Goal: Transaction & Acquisition: Book appointment/travel/reservation

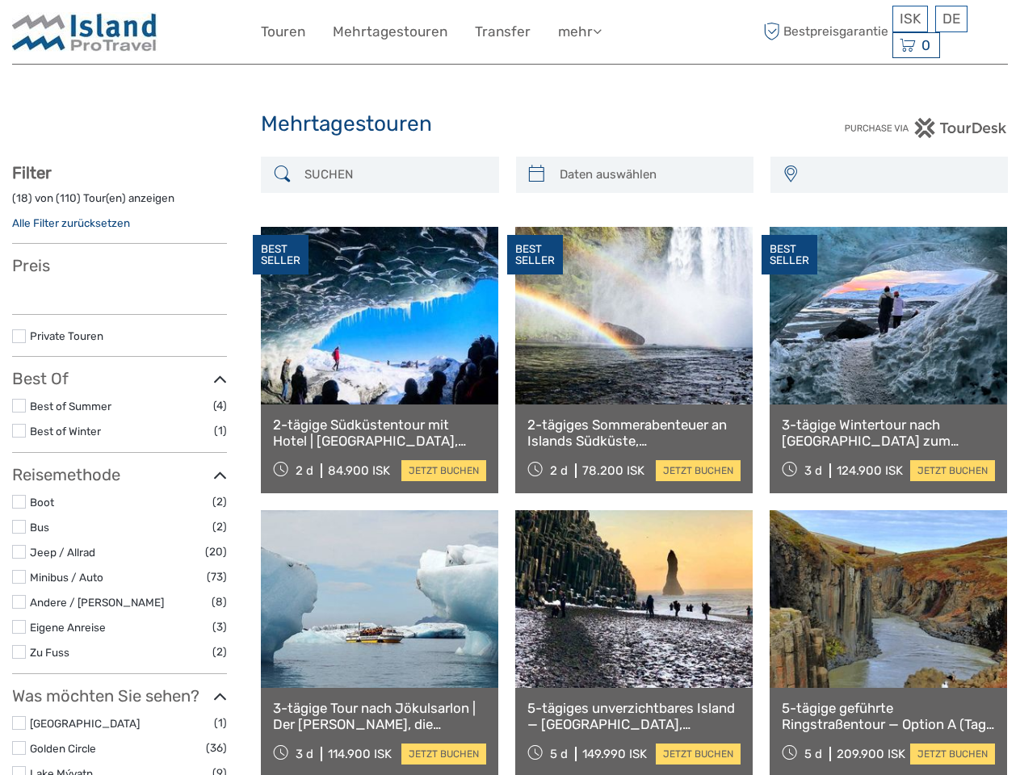
select select
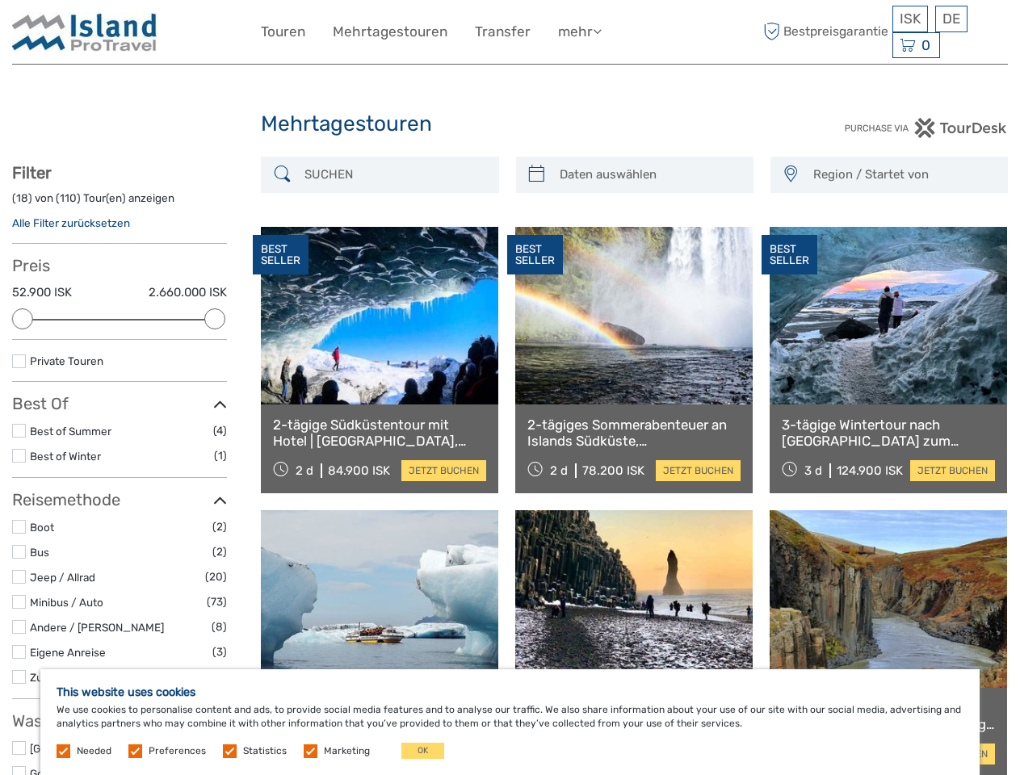
click at [579, 31] on link "mehr" at bounding box center [580, 31] width 44 height 23
click at [599, 31] on icon at bounding box center [597, 31] width 9 height 14
click at [909, 19] on span "ISK" at bounding box center [909, 18] width 21 height 16
click at [950, 19] on div "DE English Español Deutsch" at bounding box center [951, 19] width 32 height 27
click at [915, 45] on div "0 Items Total 0 ISK Zur Kasse Der Warenkorb ist leer." at bounding box center [916, 45] width 48 height 27
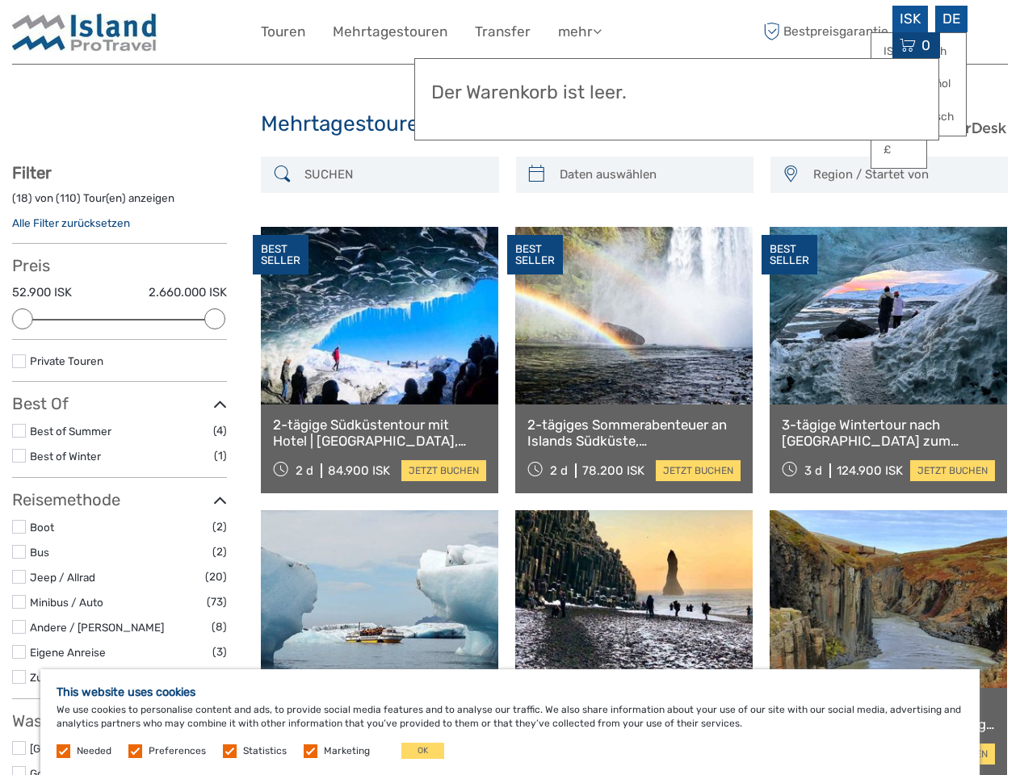
click at [23, 319] on div at bounding box center [22, 318] width 21 height 21
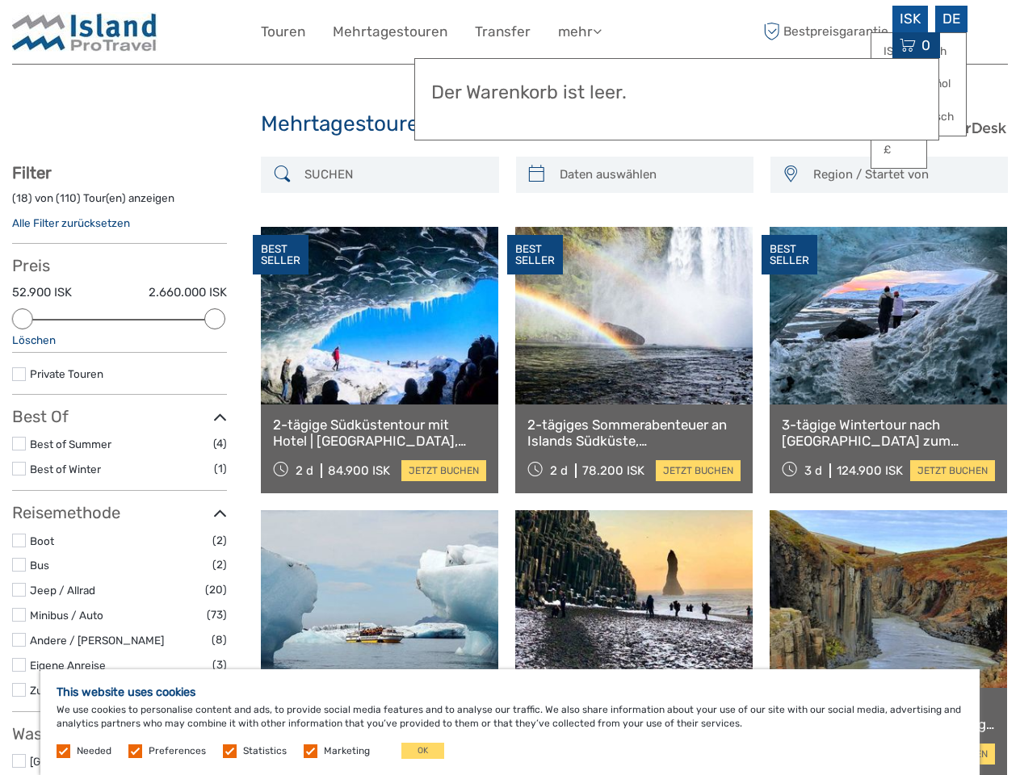
scroll to position [91, 0]
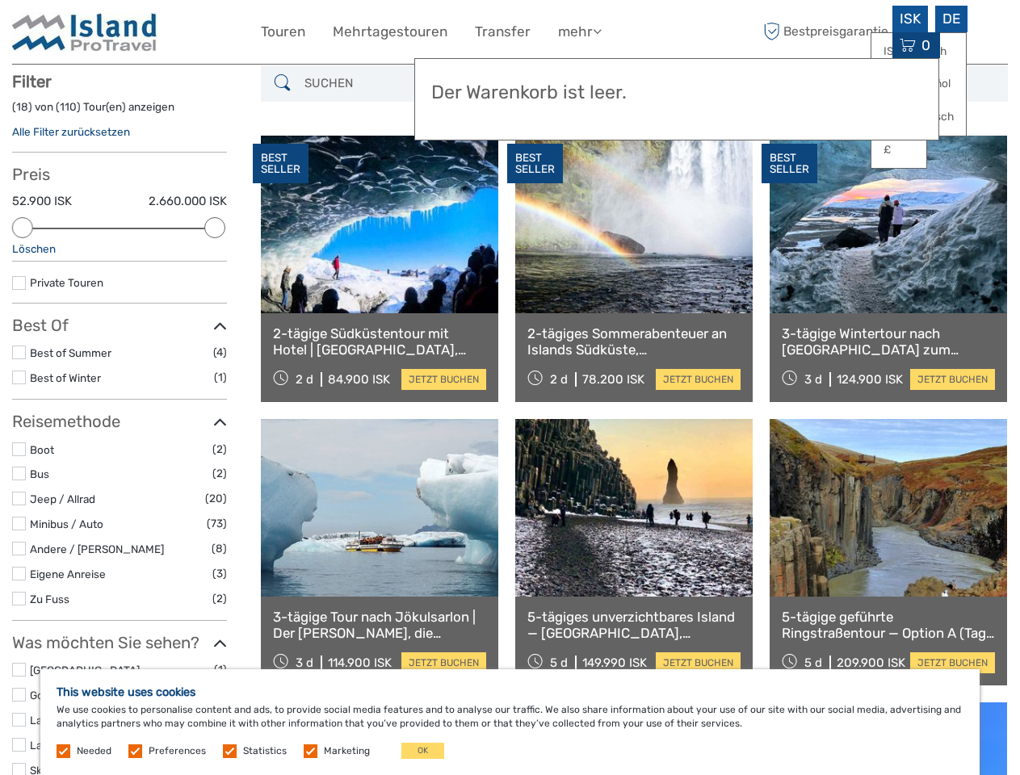
click at [215, 319] on icon at bounding box center [220, 327] width 14 height 22
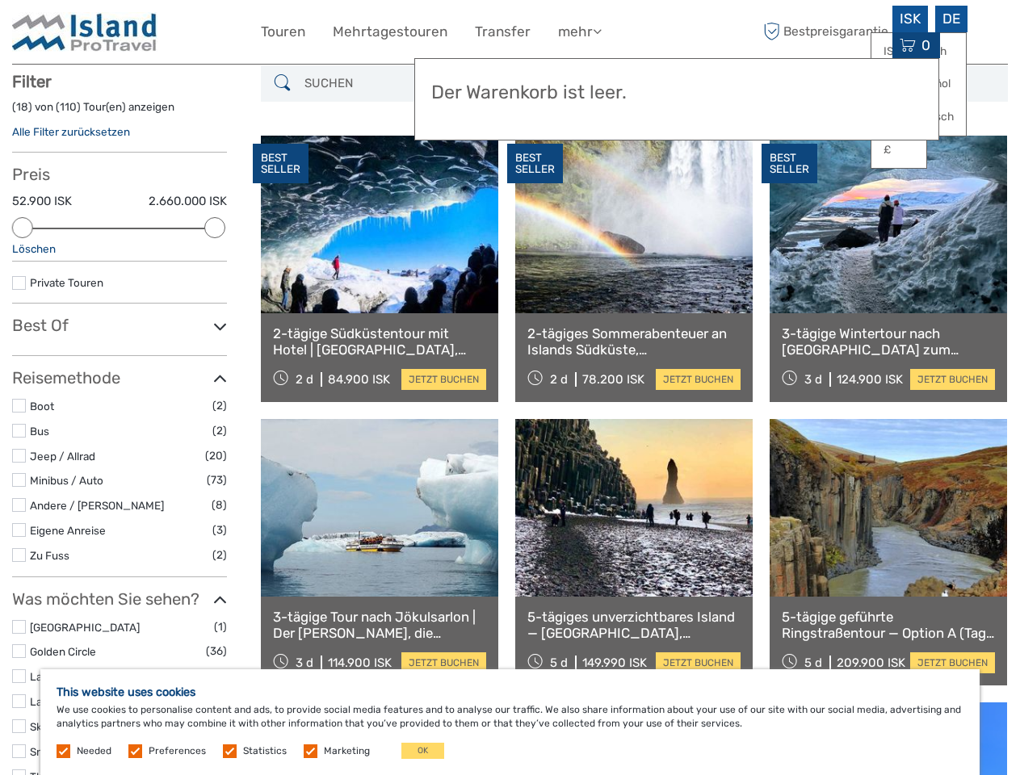
click at [536, 174] on div "BEST SELLER" at bounding box center [535, 164] width 56 height 40
click at [648, 174] on link at bounding box center [633, 225] width 237 height 178
click at [790, 174] on div "BEST SELLER" at bounding box center [789, 164] width 56 height 40
